Goal: Information Seeking & Learning: Learn about a topic

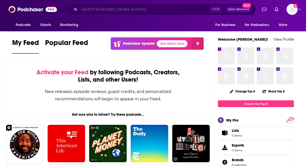
click at [134, 8] on input "Search podcasts, credits, & more..." at bounding box center [144, 9] width 131 height 8
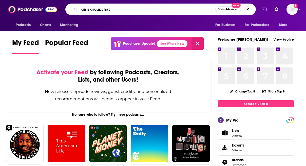
type input "girls groupchat"
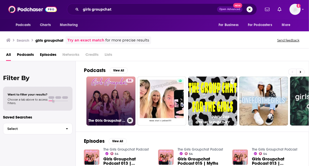
click at [106, 89] on link "54 The Girls Groupchat Podcast" at bounding box center [111, 101] width 49 height 49
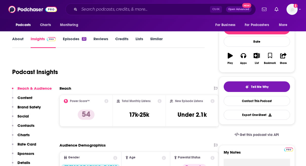
scroll to position [51, 0]
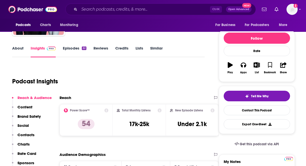
click at [70, 51] on link "Episodes 22" at bounding box center [75, 52] width 24 height 12
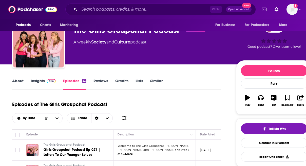
scroll to position [25, 0]
